Goal: Task Accomplishment & Management: Use online tool/utility

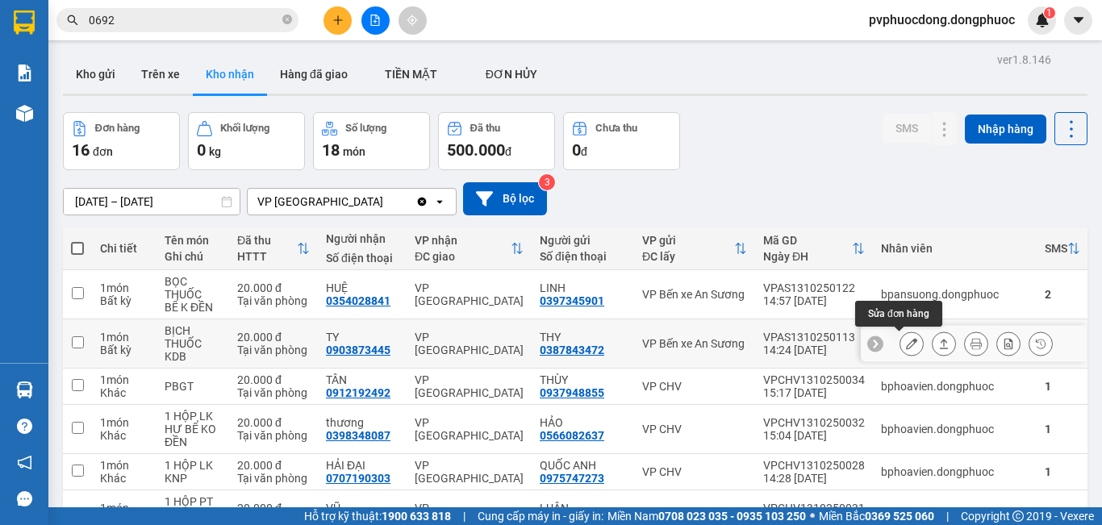
click at [906, 341] on icon at bounding box center [911, 343] width 11 height 11
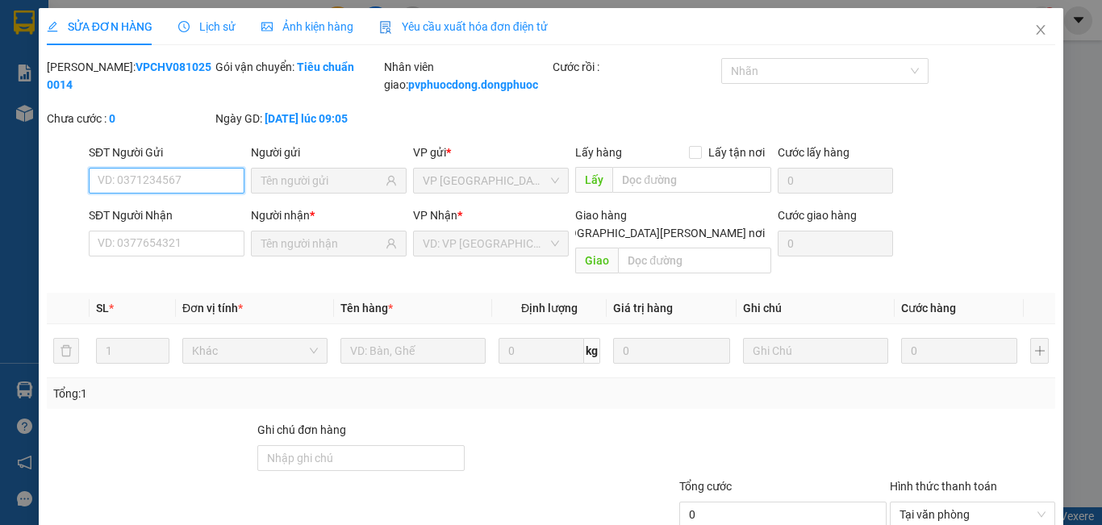
type input "0387843472"
type input "THY"
type input "0903873445"
type input "TY"
type input "20.000"
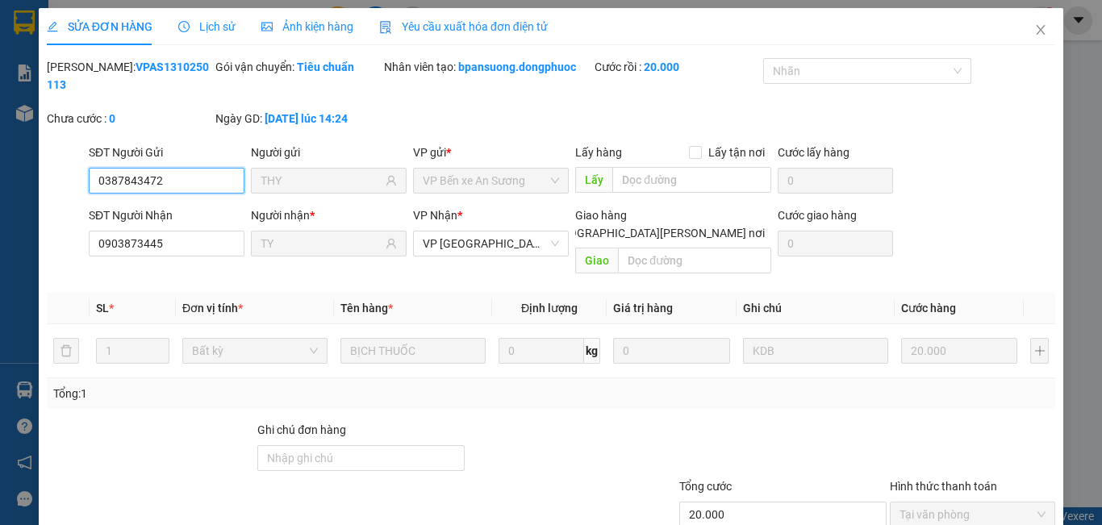
scroll to position [75, 0]
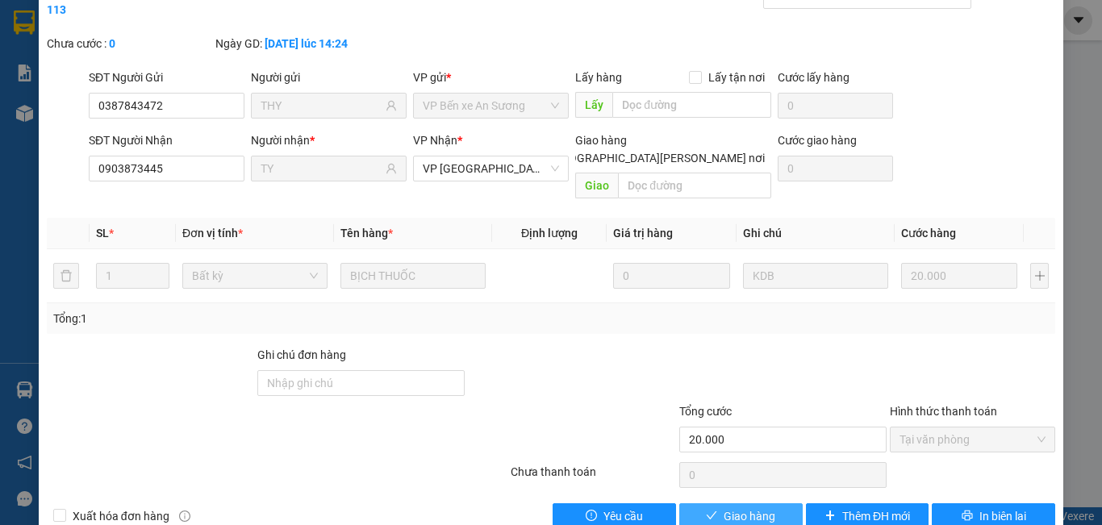
click at [733, 507] on span "Giao hàng" at bounding box center [750, 516] width 52 height 18
